Goal: Find specific page/section: Find specific page/section

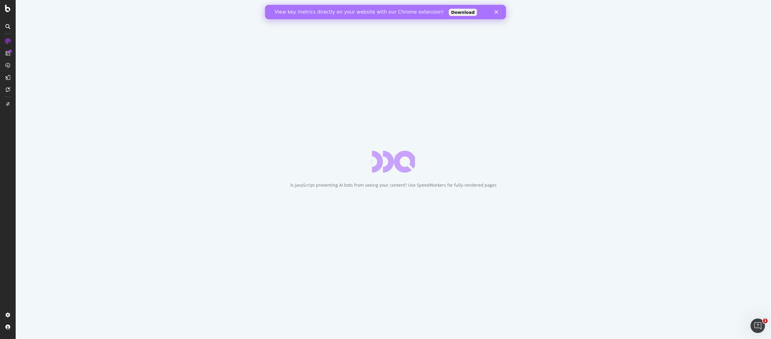
click at [497, 12] on icon "Close" at bounding box center [497, 12] width 4 height 4
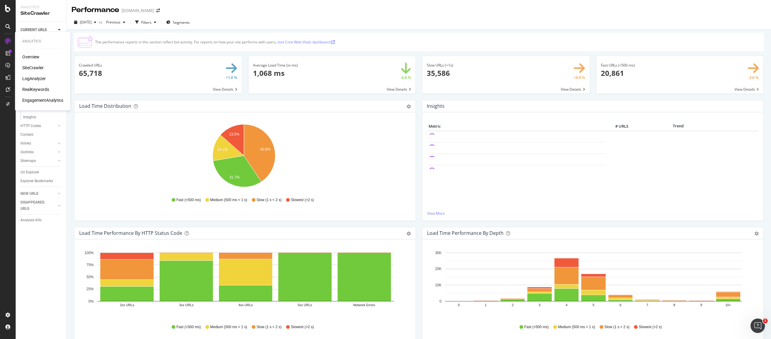
click at [37, 78] on div "LogAnalyzer" at bounding box center [34, 79] width 24 height 6
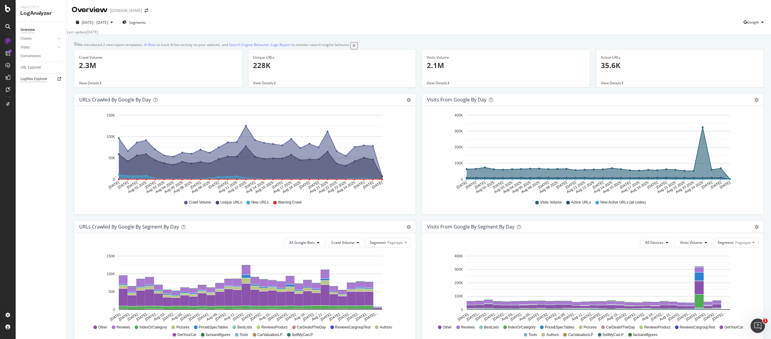
click at [37, 79] on div "Logfiles Explorer" at bounding box center [33, 79] width 27 height 6
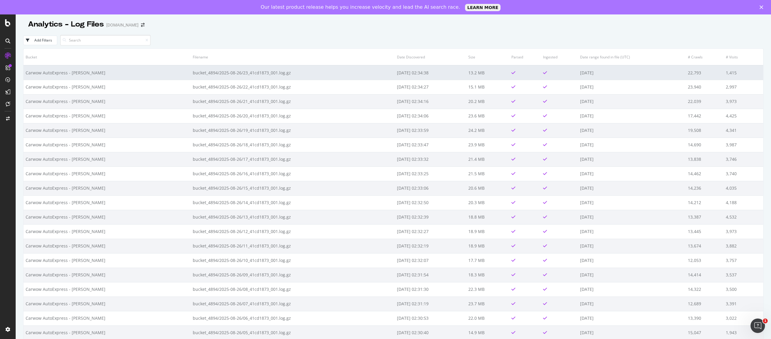
click at [65, 75] on td "Carwow AutoExpress - BLAIN" at bounding box center [107, 72] width 167 height 14
